Goal: Information Seeking & Learning: Learn about a topic

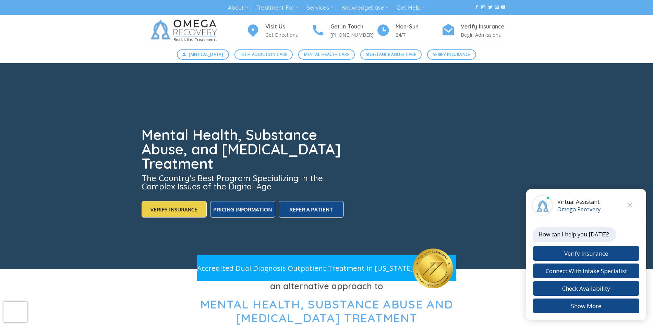
click at [631, 206] on icon "Close chat" at bounding box center [630, 205] width 5 height 5
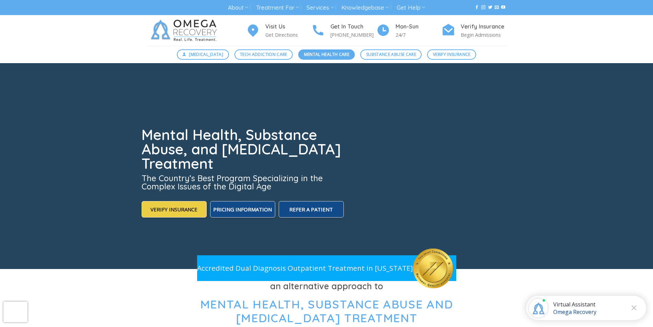
click at [330, 56] on span "Mental Health Care" at bounding box center [326, 54] width 45 height 7
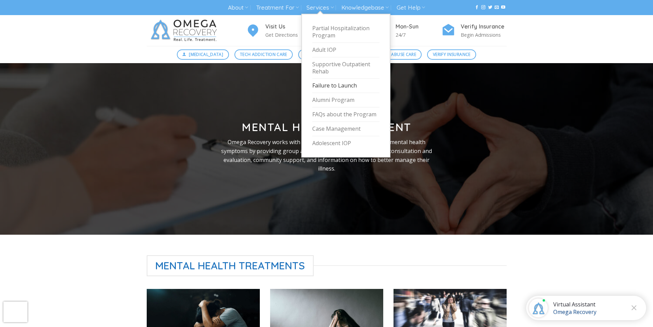
click at [324, 84] on link "Failure to Launch" at bounding box center [345, 86] width 67 height 14
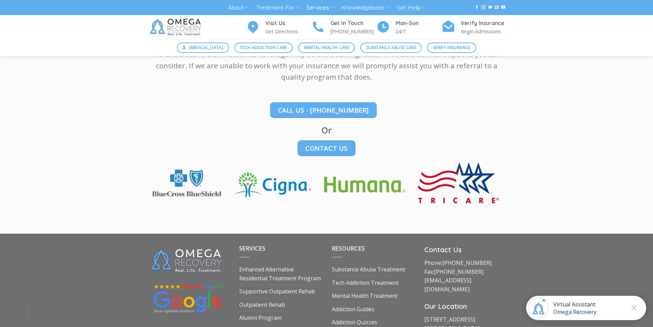
scroll to position [1543, 0]
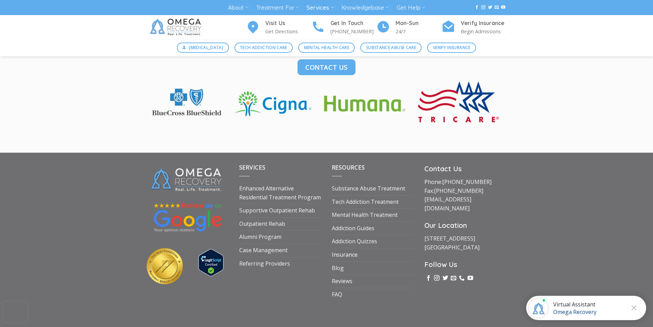
click at [339, 253] on link "Insurance" at bounding box center [345, 254] width 26 height 13
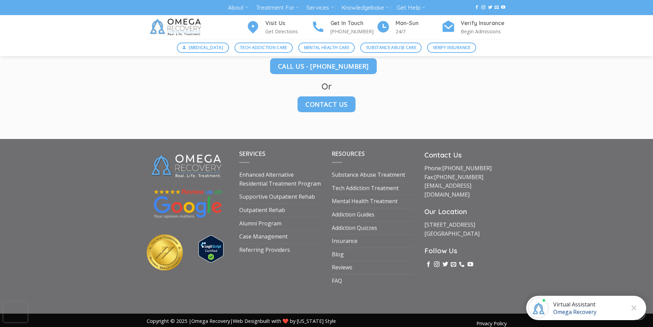
scroll to position [960, 0]
click at [265, 234] on link "Case Management" at bounding box center [263, 236] width 48 height 13
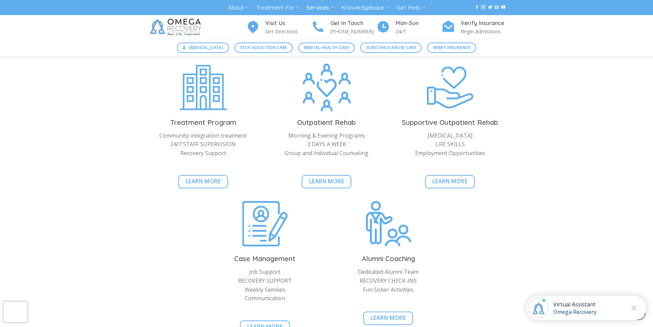
scroll to position [720, 0]
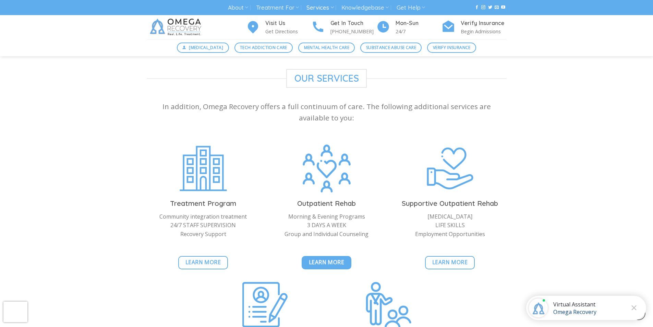
click at [320, 258] on span "Learn More" at bounding box center [327, 262] width 36 height 9
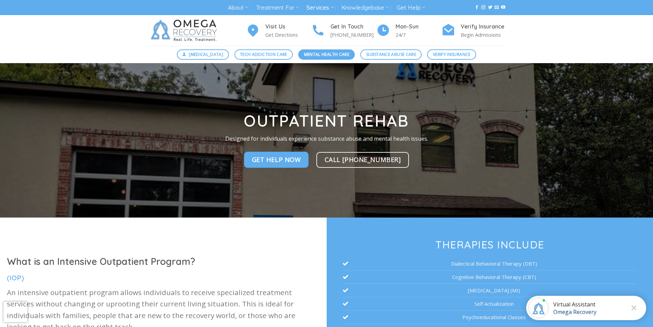
click at [325, 56] on span "Mental Health Care" at bounding box center [326, 54] width 45 height 7
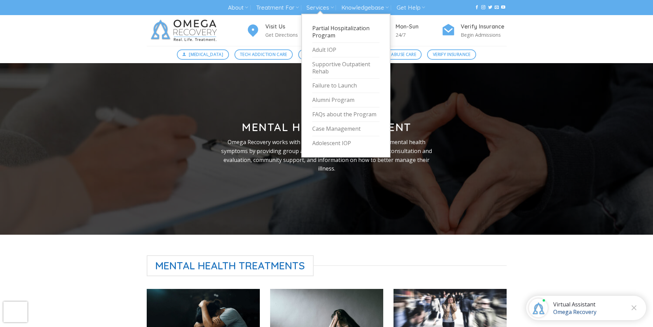
click at [327, 31] on link "Partial Hospitalization Program" at bounding box center [345, 32] width 67 height 22
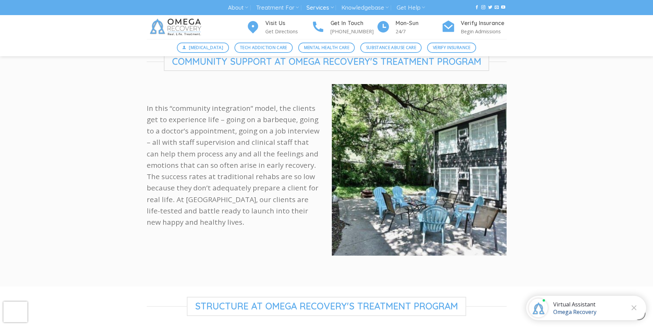
scroll to position [343, 0]
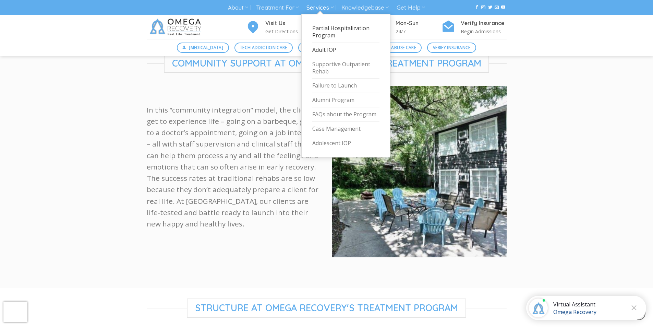
click at [322, 50] on link "Adult IOP" at bounding box center [345, 50] width 67 height 14
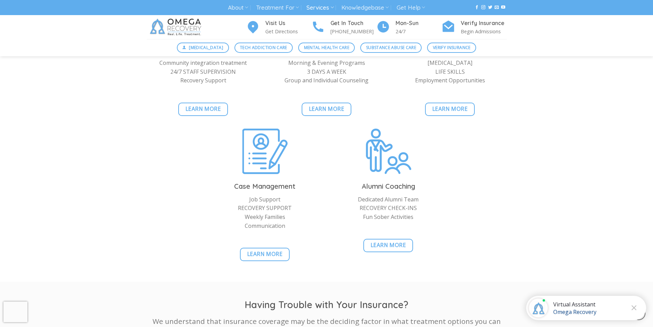
scroll to position [652, 0]
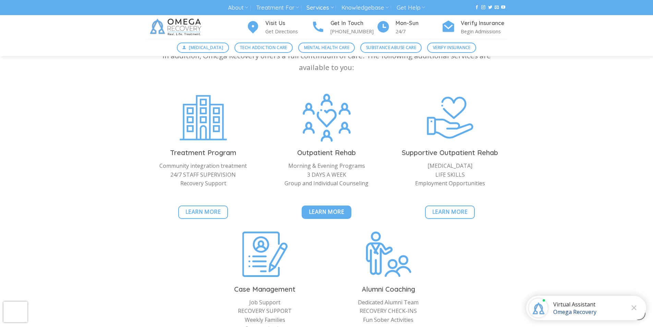
click at [336, 210] on span "Learn More" at bounding box center [327, 211] width 36 height 9
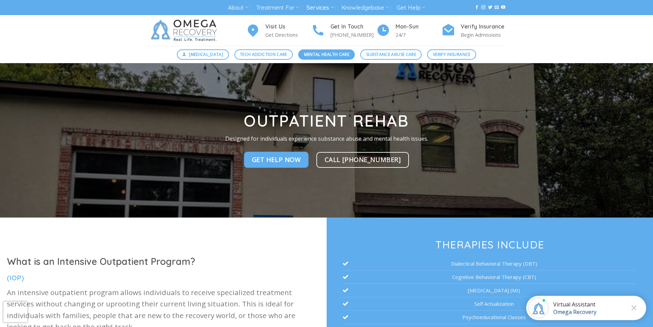
click at [331, 53] on span "Mental Health Care" at bounding box center [326, 54] width 45 height 7
